Goal: Information Seeking & Learning: Learn about a topic

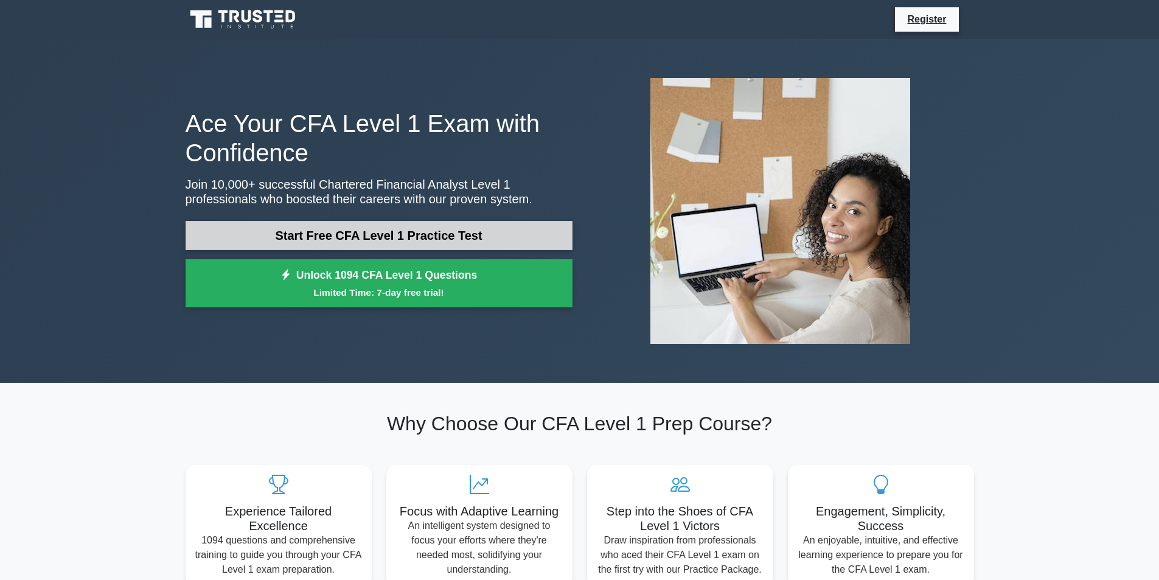
click at [309, 233] on link "Start Free CFA Level 1 Practice Test" at bounding box center [379, 235] width 387 height 29
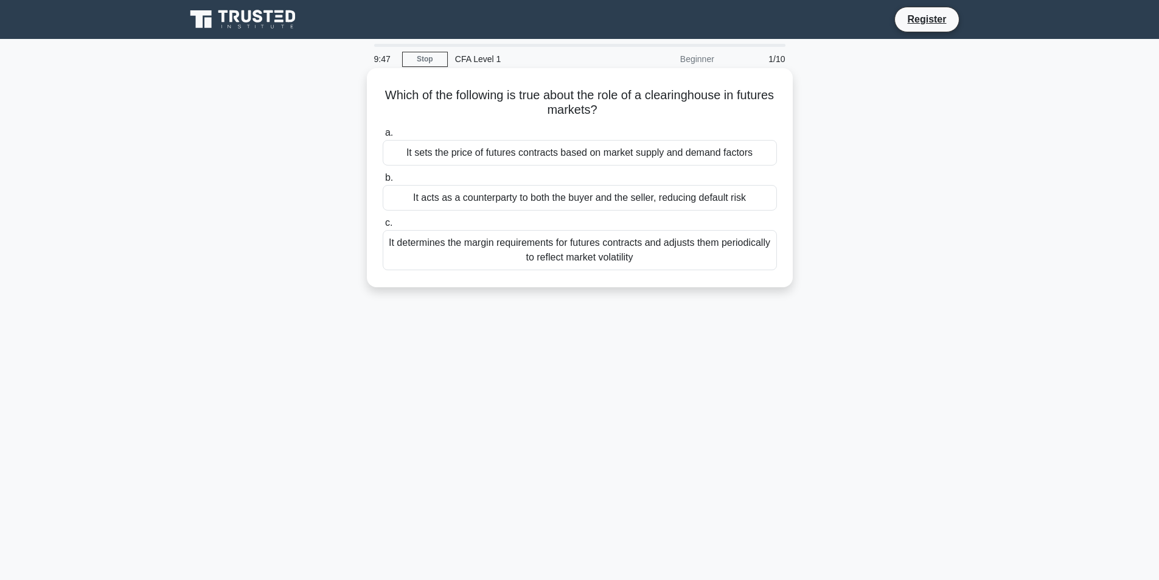
click at [590, 158] on div "It sets the price of futures contracts based on market supply and demand factors" at bounding box center [580, 153] width 394 height 26
click at [383, 137] on input "a. It sets the price of futures contracts based on market supply and demand fac…" at bounding box center [383, 133] width 0 height 8
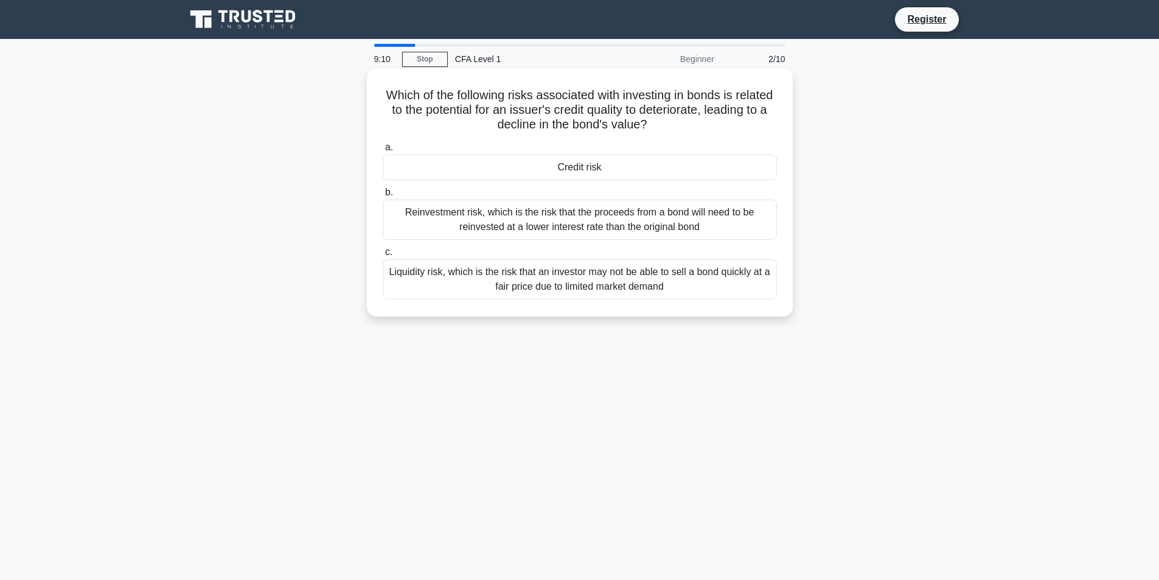
click at [589, 279] on div "Liquidity risk, which is the risk that an investor may not be able to sell a bo…" at bounding box center [580, 279] width 394 height 40
click at [383, 256] on input "c. Liquidity risk, which is the risk that an investor may not be able to sell a…" at bounding box center [383, 252] width 0 height 8
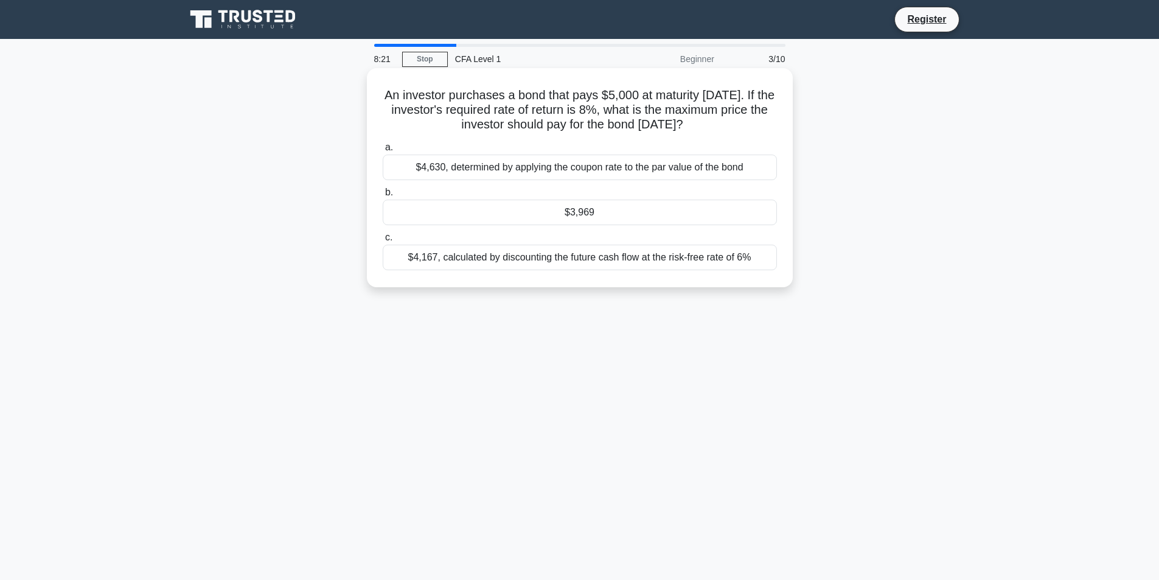
click at [533, 173] on div "$4,630, determined by applying the coupon rate to the par value of the bond" at bounding box center [580, 168] width 394 height 26
click at [383, 151] on input "a. $4,630, determined by applying the coupon rate to the par value of the bond" at bounding box center [383, 148] width 0 height 8
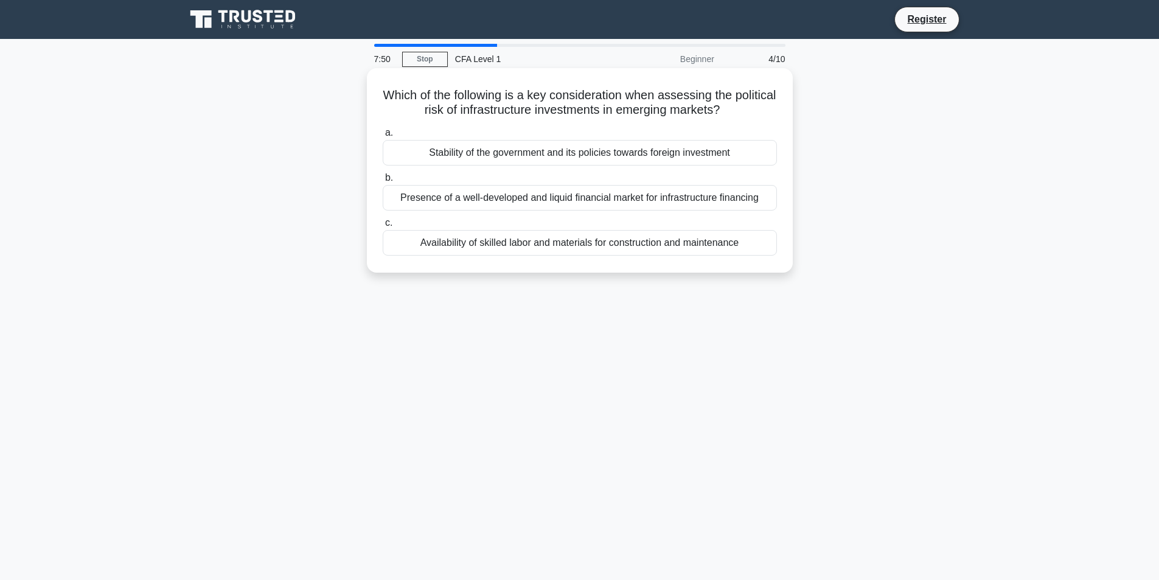
click at [561, 159] on div "Stability of the government and its policies towards foreign investment" at bounding box center [580, 153] width 394 height 26
click at [383, 137] on input "a. Stability of the government and its policies towards foreign investment" at bounding box center [383, 133] width 0 height 8
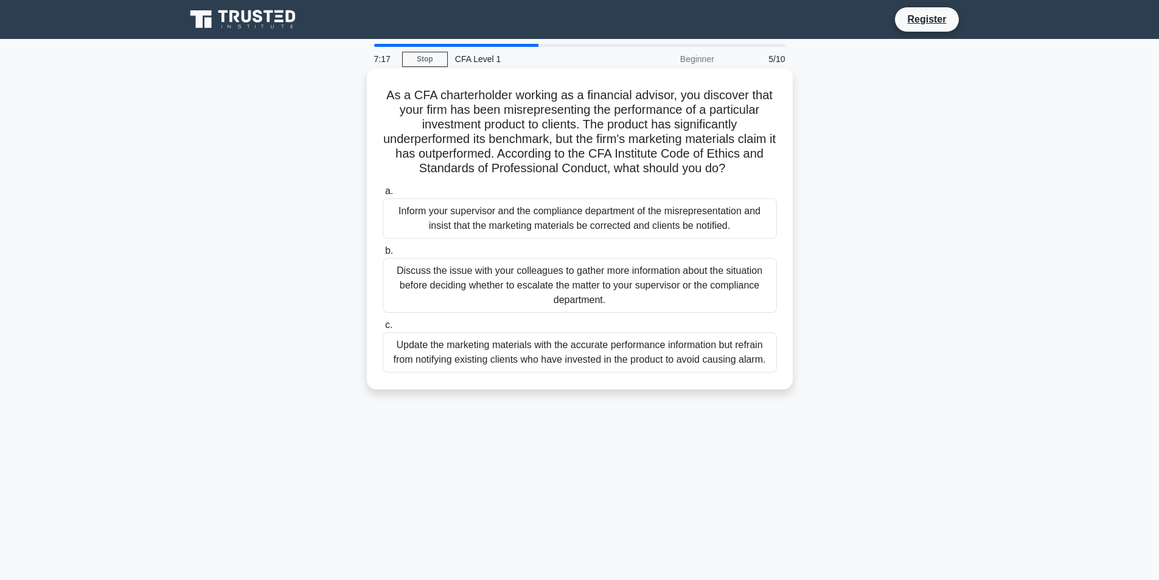
click at [563, 220] on div "Inform your supervisor and the compliance department of the misrepresentation a…" at bounding box center [580, 218] width 394 height 40
click at [383, 195] on input "a. Inform your supervisor and the compliance department of the misrepresentatio…" at bounding box center [383, 191] width 0 height 8
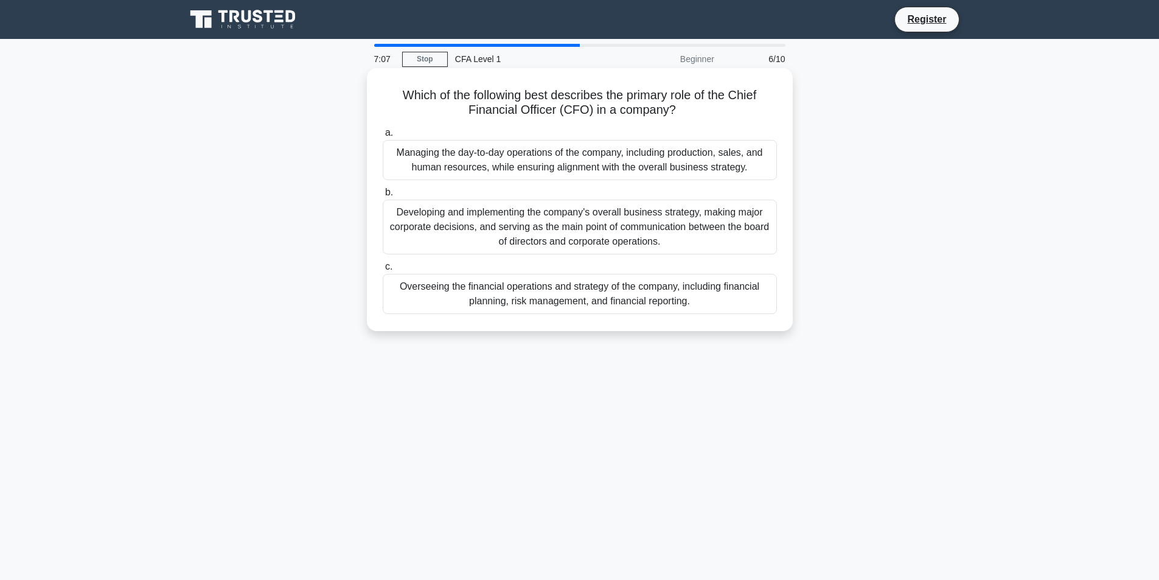
click at [558, 292] on div "Overseeing the financial operations and strategy of the company, including fina…" at bounding box center [580, 294] width 394 height 40
click at [383, 271] on input "c. Overseeing the financial operations and strategy of the company, including f…" at bounding box center [383, 267] width 0 height 8
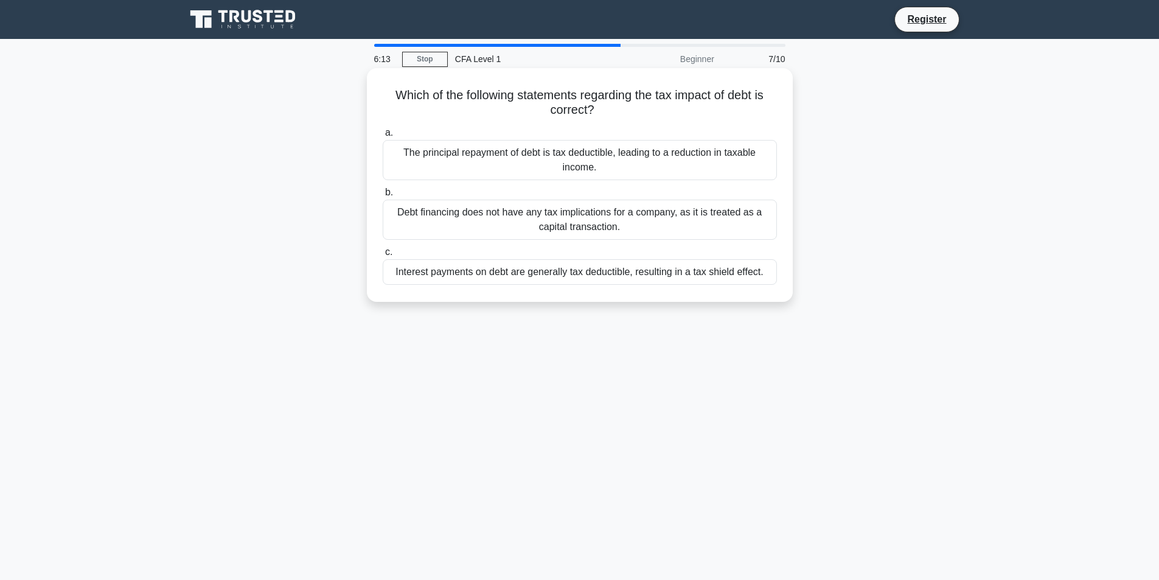
click at [514, 276] on div "Interest payments on debt are generally tax deductible, resulting in a tax shie…" at bounding box center [580, 272] width 394 height 26
click at [383, 256] on input "c. Interest payments on debt are generally tax deductible, resulting in a tax s…" at bounding box center [383, 252] width 0 height 8
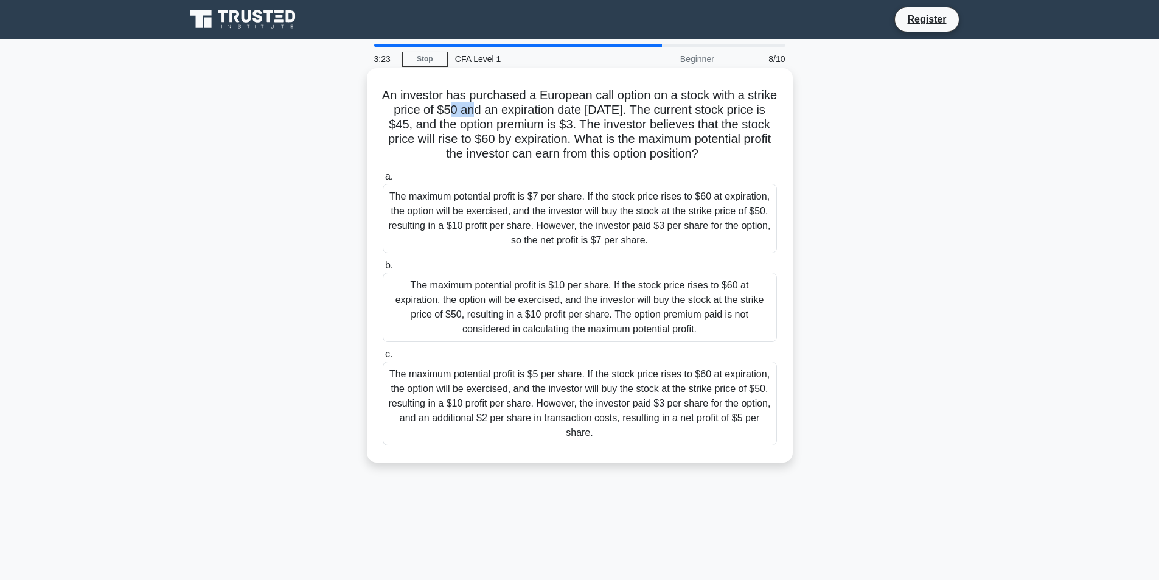
drag, startPoint x: 487, startPoint y: 111, endPoint x: 513, endPoint y: 114, distance: 25.7
click at [513, 114] on h5 "An investor has purchased a European call option on a stock with a strike price…" at bounding box center [579, 125] width 397 height 74
click at [585, 118] on h5 "An investor has purchased a European call option on a stock with a strike price…" at bounding box center [579, 125] width 397 height 74
click at [540, 215] on div "The maximum potential profit is $7 per share. If the stock price rises to $60 a…" at bounding box center [580, 218] width 394 height 69
click at [383, 181] on input "a. The maximum potential profit is $7 per share. If the stock price rises to $6…" at bounding box center [383, 177] width 0 height 8
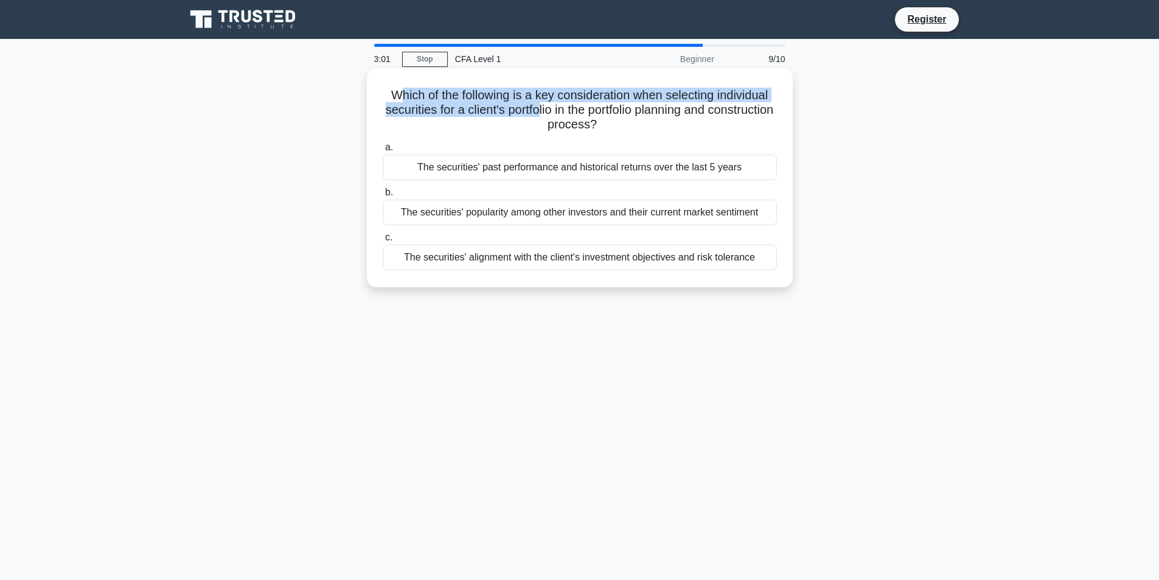
drag, startPoint x: 404, startPoint y: 99, endPoint x: 572, endPoint y: 117, distance: 169.4
click at [572, 117] on h5 "Which of the following is a key consideration when selecting individual securit…" at bounding box center [579, 110] width 397 height 45
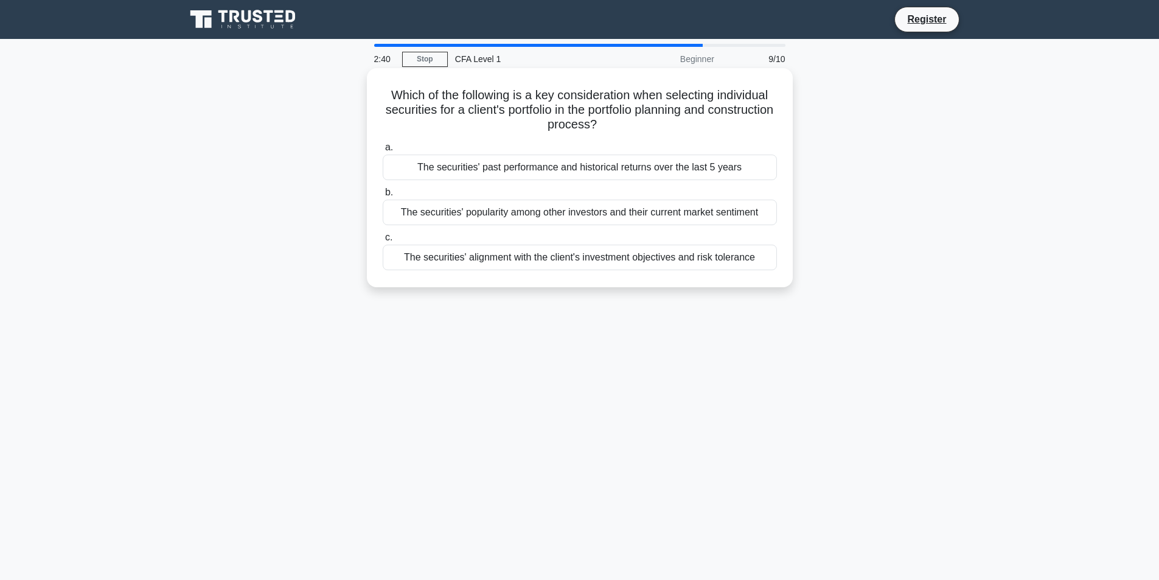
click at [588, 256] on div "The securities' alignment with the client's investment objectives and risk tole…" at bounding box center [580, 258] width 394 height 26
click at [383, 242] on input "c. The securities' alignment with the client's investment objectives and risk t…" at bounding box center [383, 238] width 0 height 8
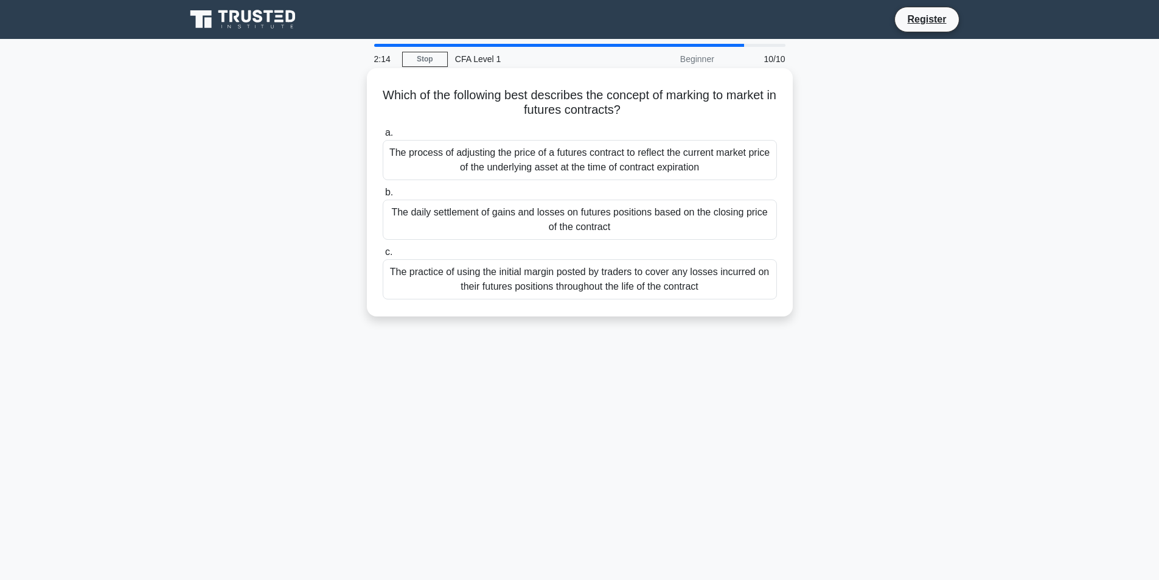
click at [523, 162] on div "The process of adjusting the price of a futures contract to reflect the current…" at bounding box center [580, 160] width 394 height 40
click at [383, 137] on input "a. The process of adjusting the price of a futures contract to reflect the curr…" at bounding box center [383, 133] width 0 height 8
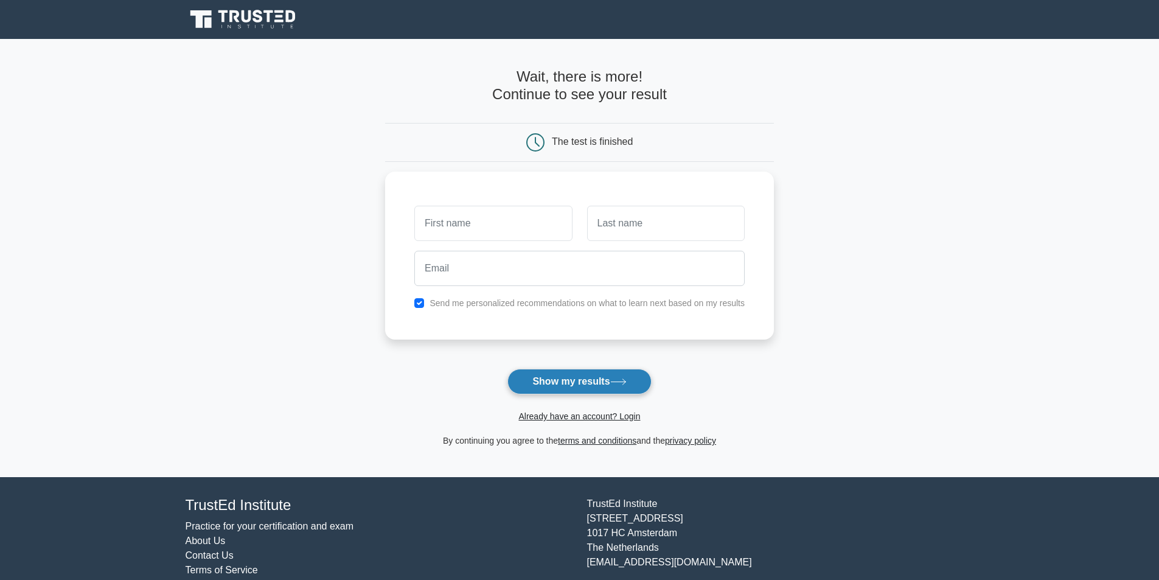
click at [541, 375] on button "Show my results" at bounding box center [579, 382] width 144 height 26
click at [419, 301] on input "checkbox" at bounding box center [419, 300] width 10 height 10
checkbox input "false"
